Goal: Use online tool/utility: Utilize a website feature to perform a specific function

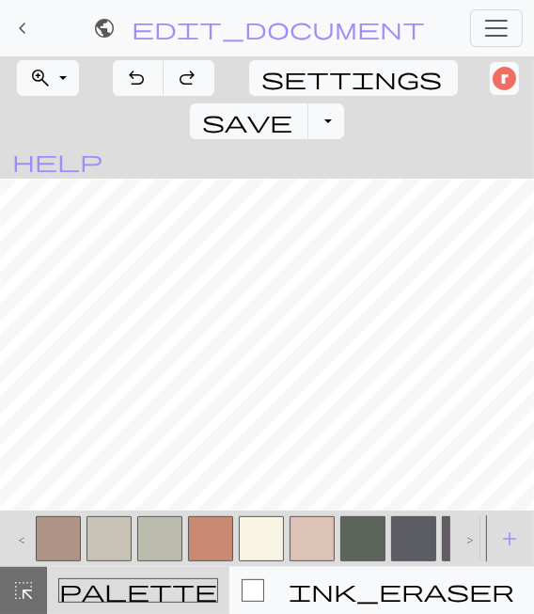
scroll to position [4385, 4991]
drag, startPoint x: 314, startPoint y: 508, endPoint x: 330, endPoint y: 507, distance: 16.1
click at [330, 513] on div at bounding box center [312, 538] width 51 height 51
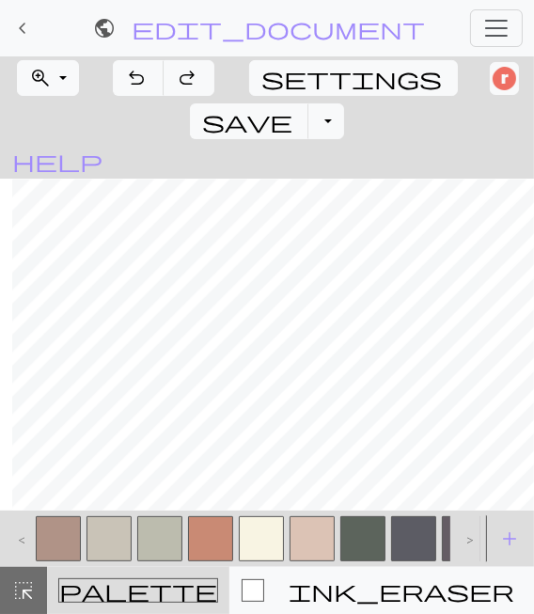
scroll to position [4385, 4881]
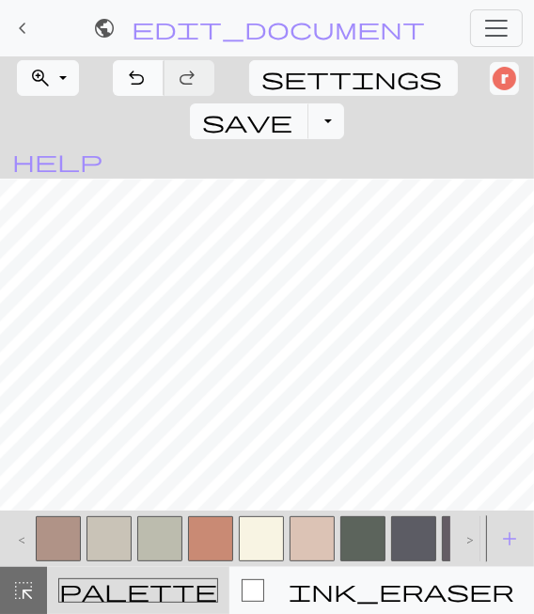
click at [136, 73] on span "undo" at bounding box center [136, 78] width 23 height 26
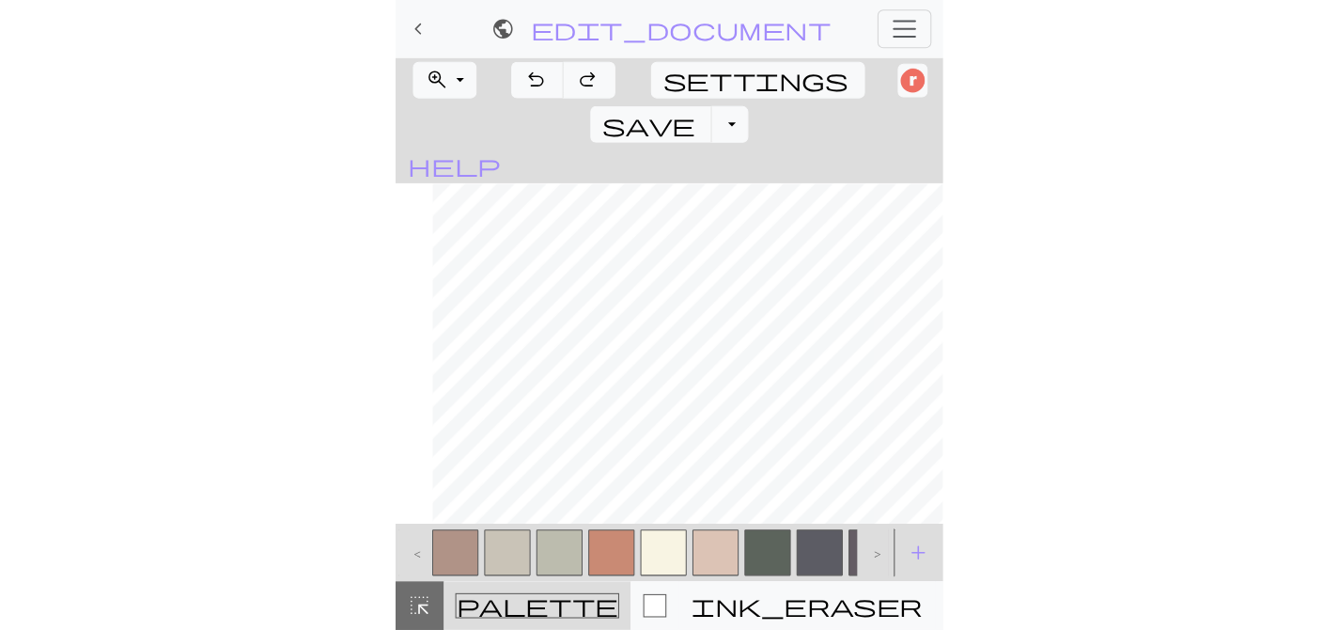
scroll to position [4385, 4673]
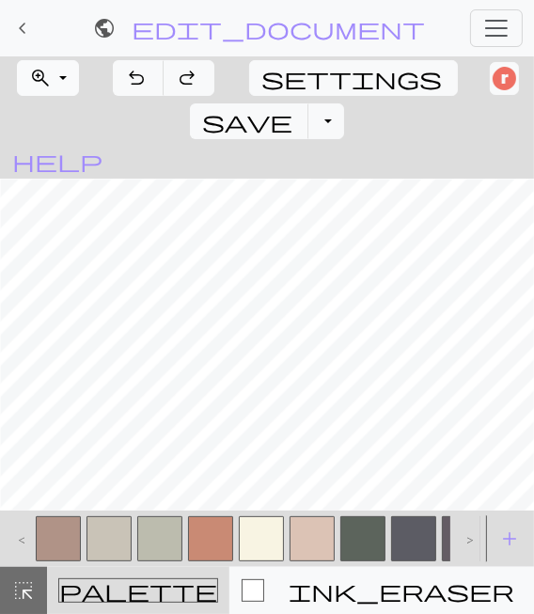
click at [60, 69] on button "zoom_in Zoom Zoom" at bounding box center [48, 78] width 62 height 36
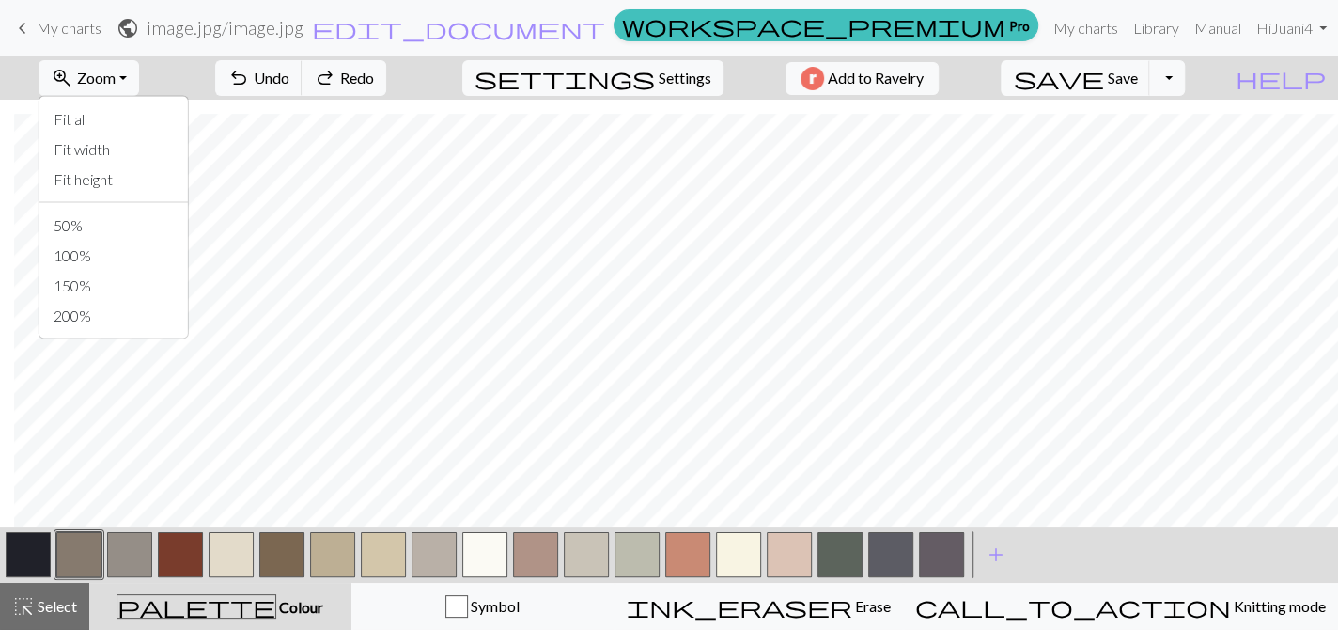
scroll to position [2003, 2980]
click at [119, 114] on button "Fit all" at bounding box center [113, 118] width 148 height 30
click at [116, 71] on span "Zoom" at bounding box center [96, 78] width 39 height 18
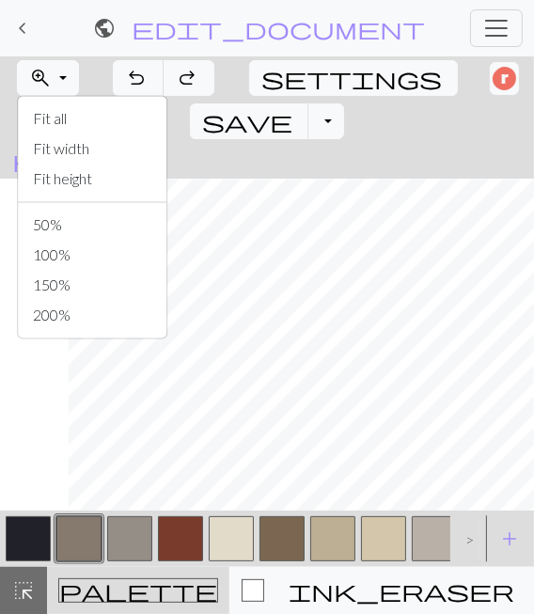
scroll to position [1959, 2175]
click at [58, 219] on button "50%" at bounding box center [92, 225] width 148 height 30
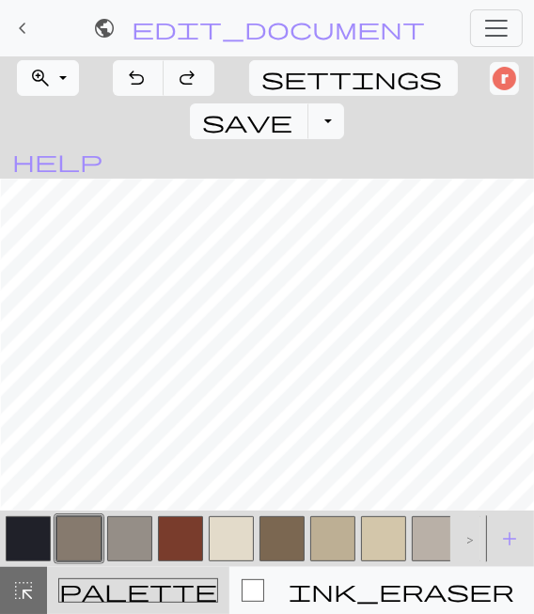
click at [54, 75] on button "zoom_in Zoom Zoom" at bounding box center [48, 78] width 62 height 36
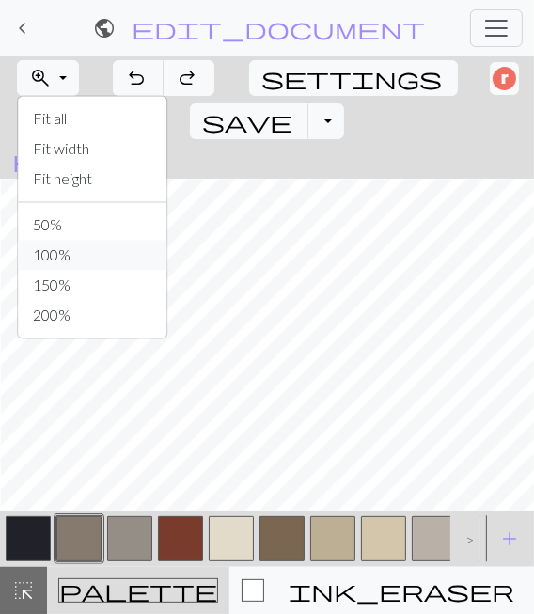
click at [70, 257] on button "100%" at bounding box center [92, 255] width 148 height 30
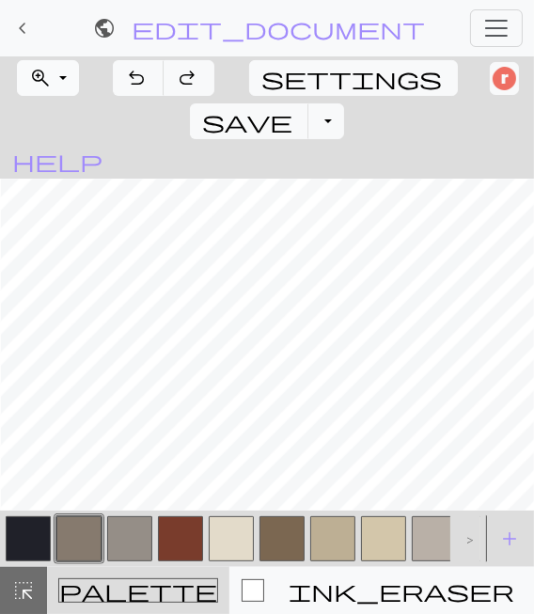
click at [65, 76] on button "zoom_in Zoom Zoom" at bounding box center [48, 78] width 62 height 36
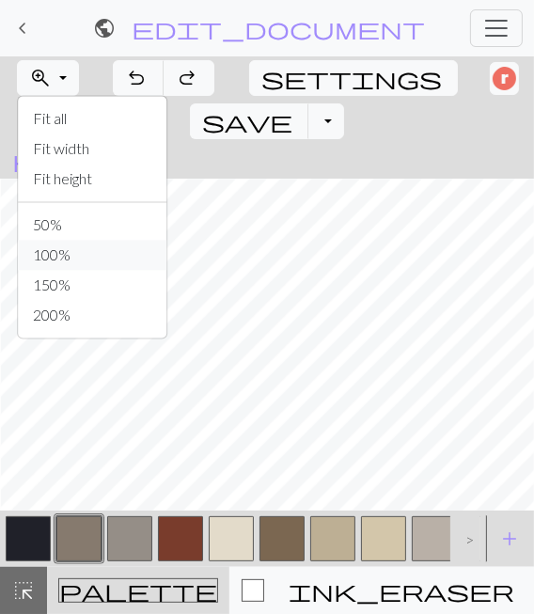
click at [68, 257] on button "100%" at bounding box center [92, 255] width 148 height 30
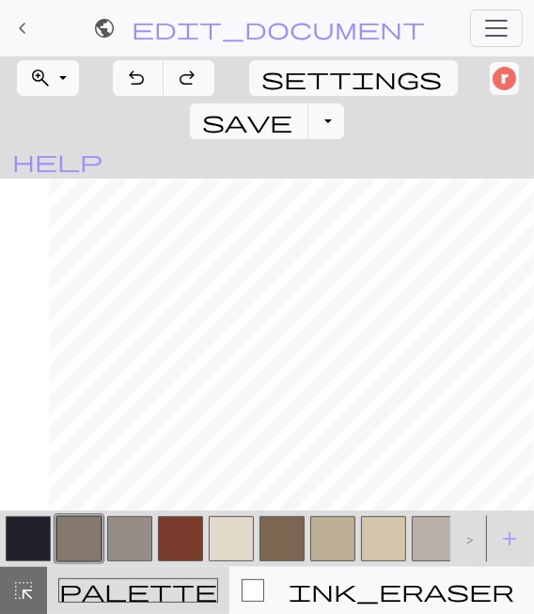
scroll to position [4385, 4611]
